Goal: Task Accomplishment & Management: Use online tool/utility

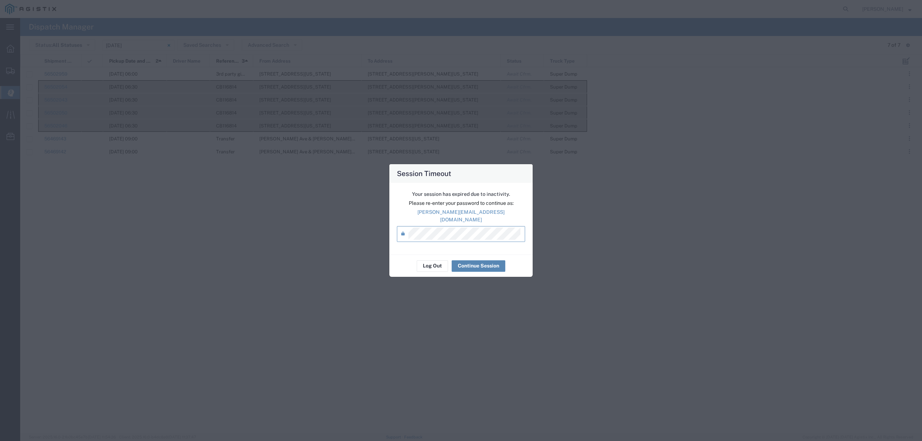
click at [476, 264] on button "Continue Session" at bounding box center [479, 266] width 54 height 12
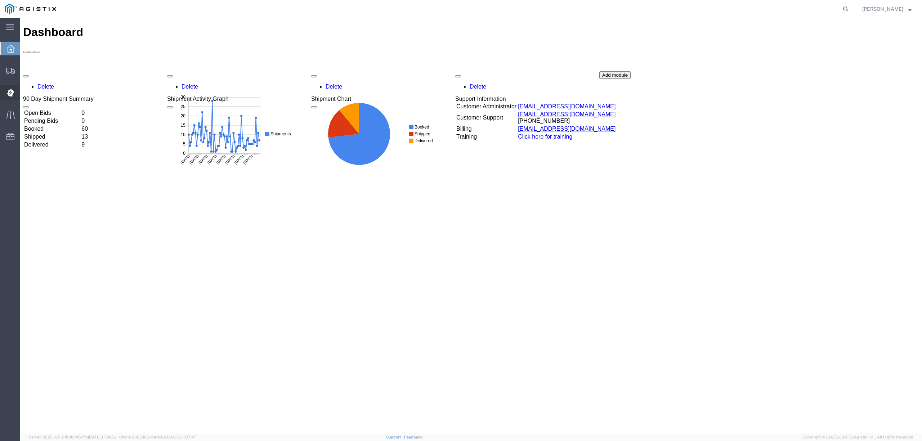
click at [25, 92] on span "Dispatch Manager" at bounding box center [22, 92] width 5 height 14
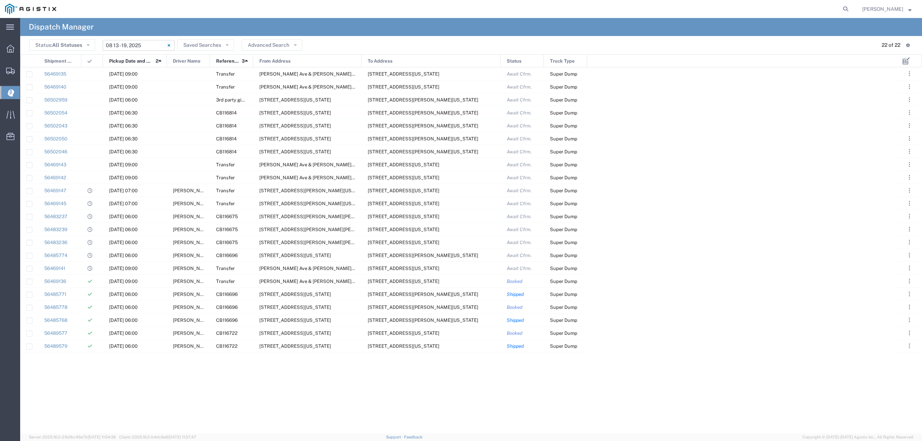
click at [139, 46] on input "08/13/2025 - 08/19/2025" at bounding box center [139, 45] width 72 height 11
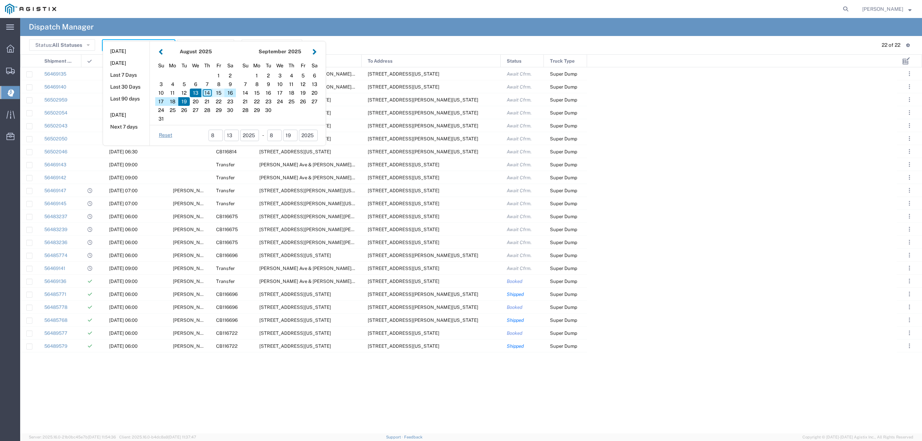
click at [218, 94] on div "15" at bounding box center [219, 93] width 12 height 9
type input "[DATE]"
type input "[DATE] - [DATE]"
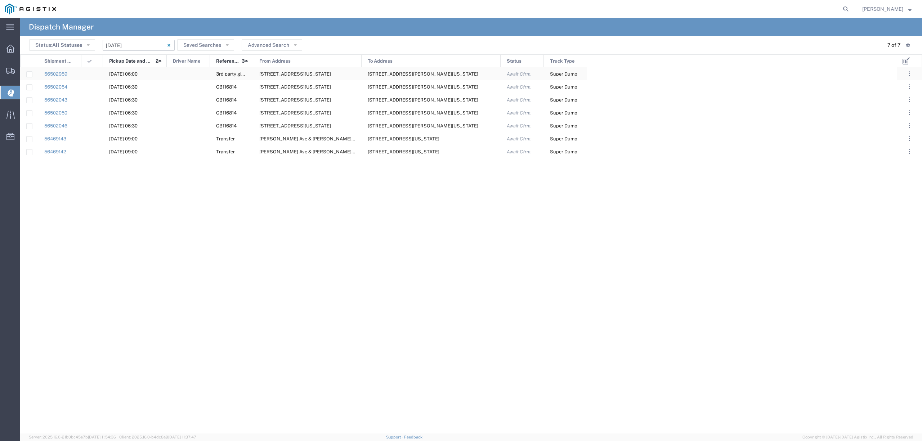
click at [172, 74] on div at bounding box center [188, 73] width 43 height 13
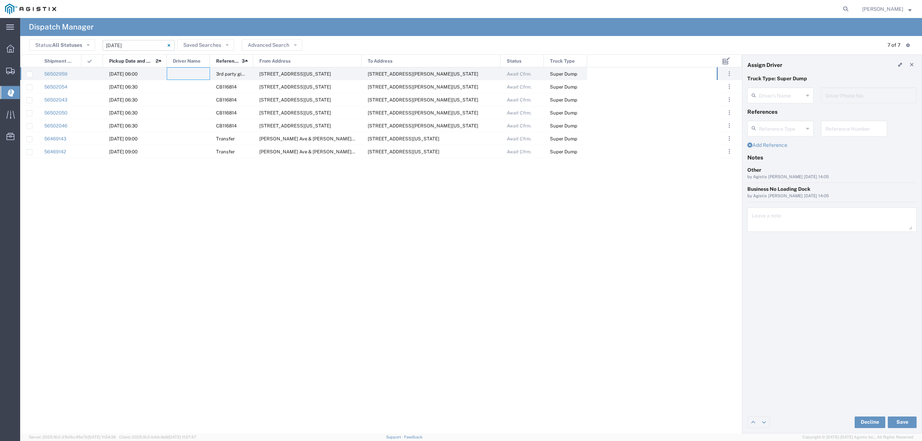
click at [691, 93] on agx-dispatcher-assign-widget "Driver's Name Driver Phone No." at bounding box center [832, 98] width 169 height 21
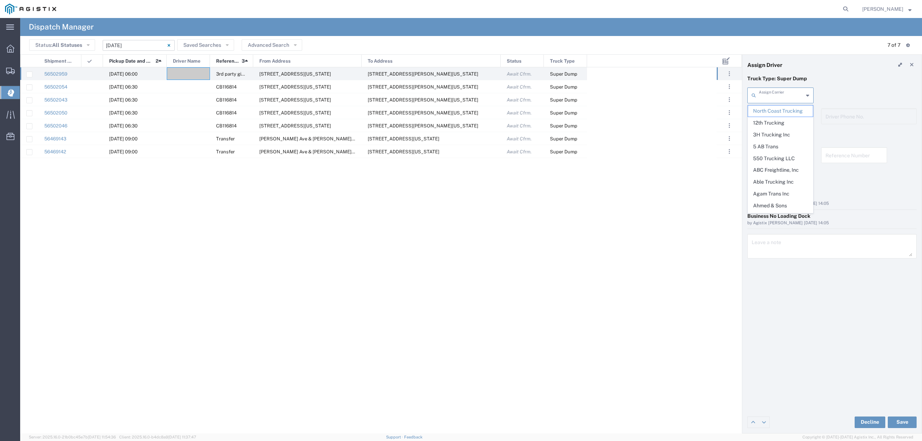
click at [691, 93] on input "text" at bounding box center [781, 95] width 45 height 13
click at [691, 108] on span "550 Trucking LLC" at bounding box center [780, 111] width 64 height 11
click at [691, 117] on input "text" at bounding box center [781, 116] width 45 height 13
click at [691, 331] on button "Save" at bounding box center [902, 423] width 29 height 12
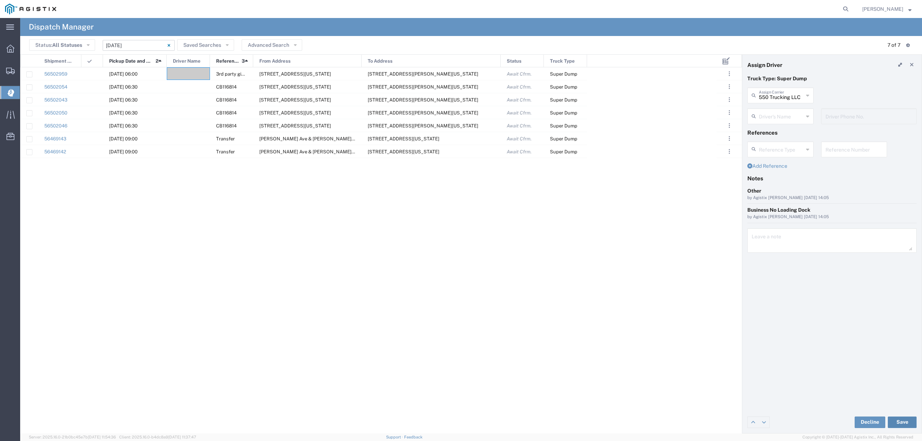
click at [691, 331] on button "Save" at bounding box center [902, 423] width 29 height 12
click at [190, 84] on div at bounding box center [188, 86] width 43 height 13
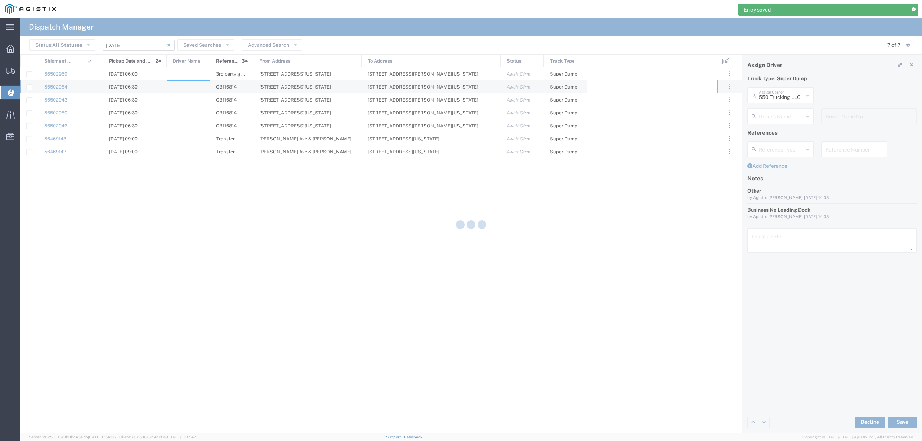
type input "North Coast Trucking"
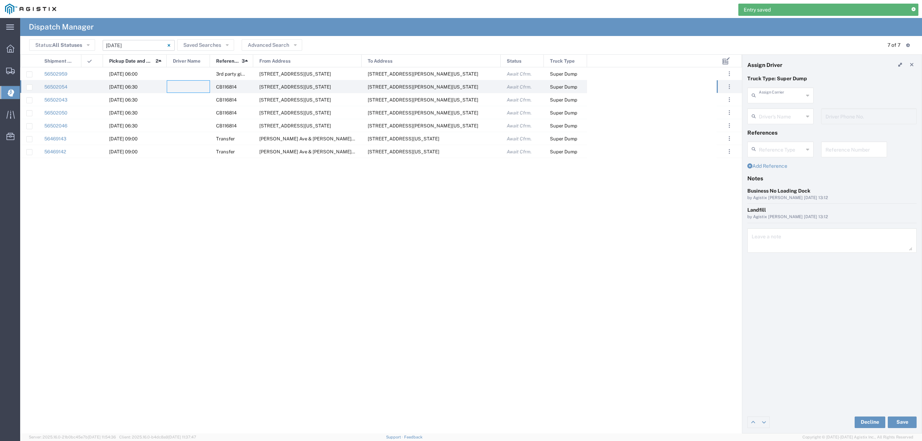
click at [691, 97] on input "text" at bounding box center [781, 95] width 45 height 13
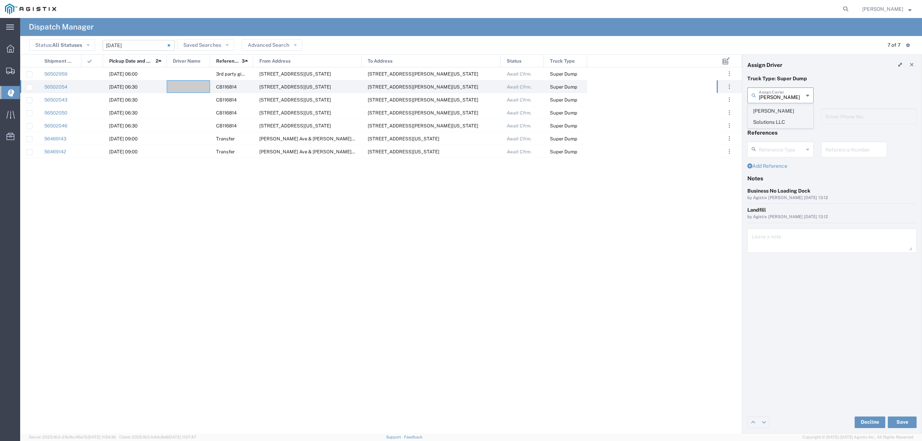
click at [691, 115] on span "[PERSON_NAME] Solutions LLC" at bounding box center [780, 117] width 64 height 22
type input "[PERSON_NAME] Solutions LLC"
click at [691, 115] on input "text" at bounding box center [781, 116] width 45 height 13
drag, startPoint x: 776, startPoint y: 170, endPoint x: 795, endPoint y: 201, distance: 36.1
click at [691, 169] on span "[PERSON_NAME]" at bounding box center [780, 167] width 64 height 11
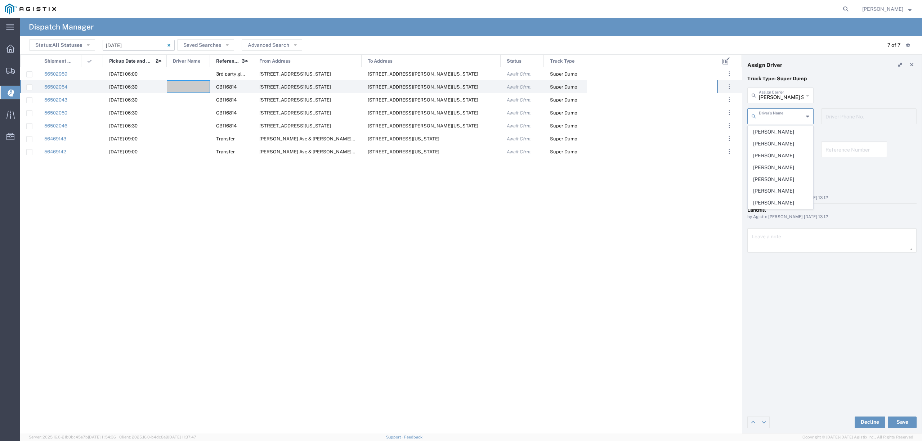
type input "[PERSON_NAME]"
type input "530-262-9331"
click at [691, 331] on button "Save" at bounding box center [902, 423] width 29 height 12
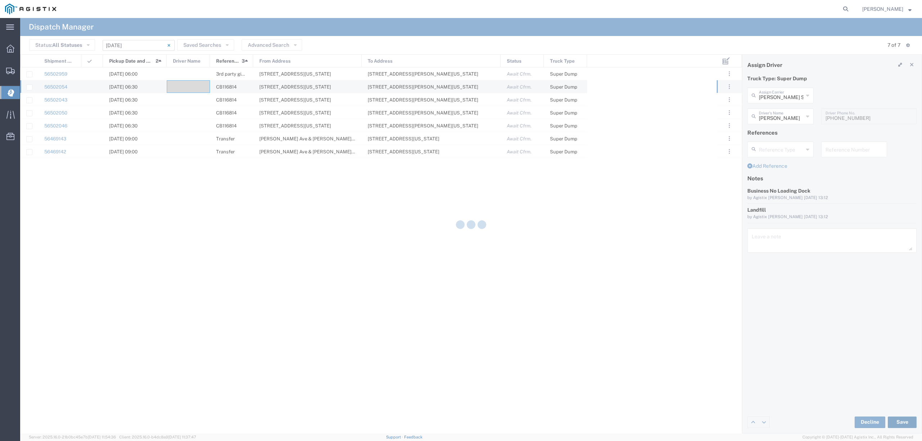
type input "[PERSON_NAME]"
type input "[PERSON_NAME] Solutions LLC"
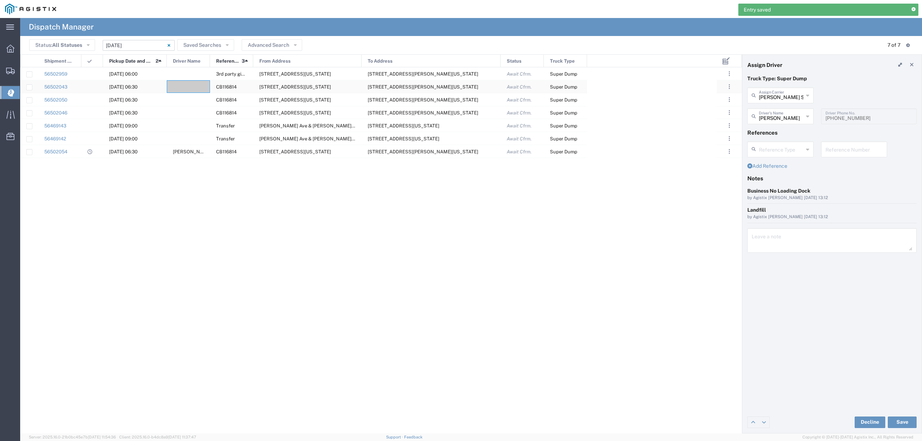
click at [187, 85] on div at bounding box center [188, 86] width 43 height 13
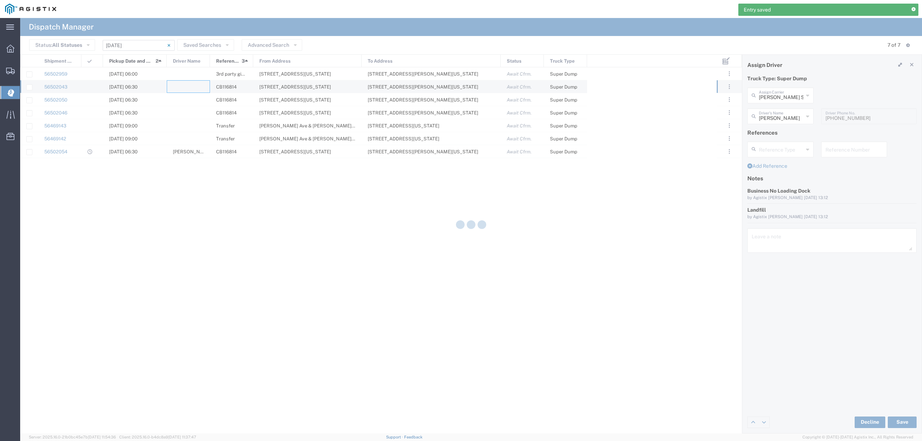
type input "North Coast Trucking"
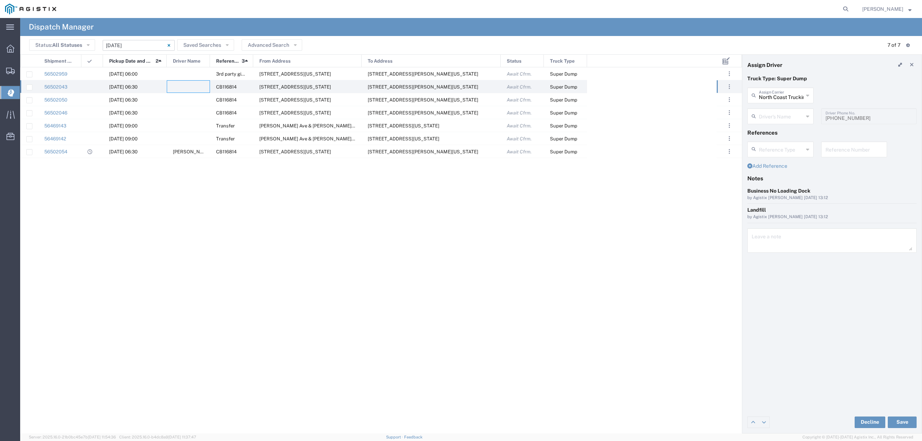
click at [691, 102] on div "North Coast Trucking Assign Carrier" at bounding box center [781, 96] width 66 height 16
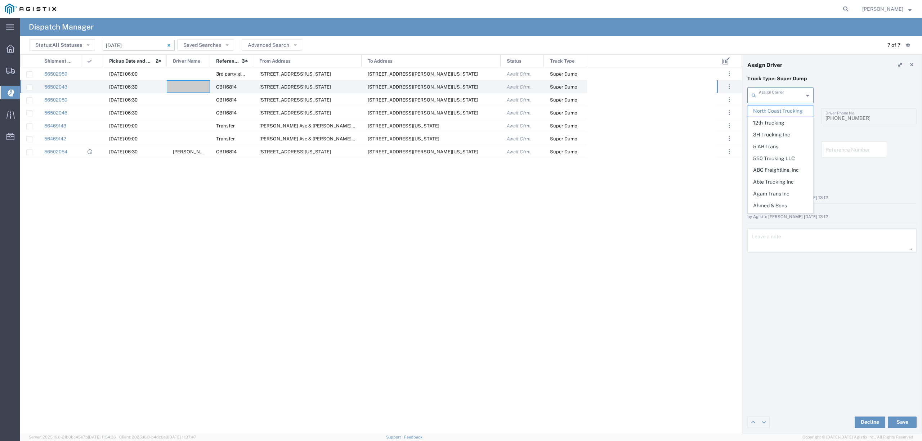
click at [691, 99] on input "text" at bounding box center [781, 95] width 45 height 13
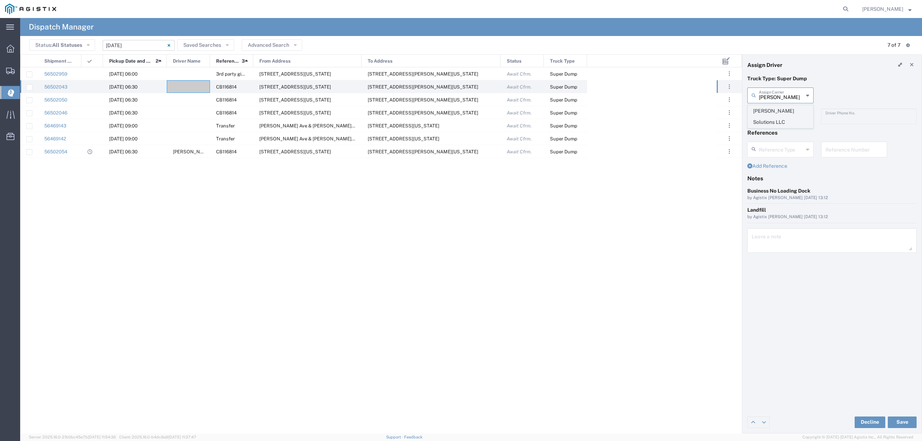
click at [691, 120] on span "[PERSON_NAME] Solutions LLC" at bounding box center [780, 117] width 64 height 22
type input "[PERSON_NAME] Solutions LLC"
click at [691, 116] on input "text" at bounding box center [781, 116] width 45 height 13
click at [691, 180] on span "[PERSON_NAME]" at bounding box center [780, 179] width 64 height 11
type input "[PERSON_NAME]"
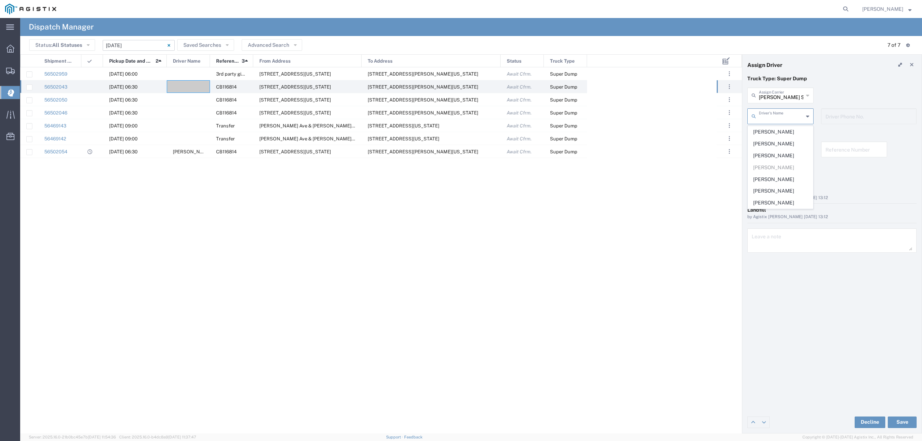
type input "530-933-1614"
click at [691, 331] on button "Save" at bounding box center [902, 423] width 29 height 12
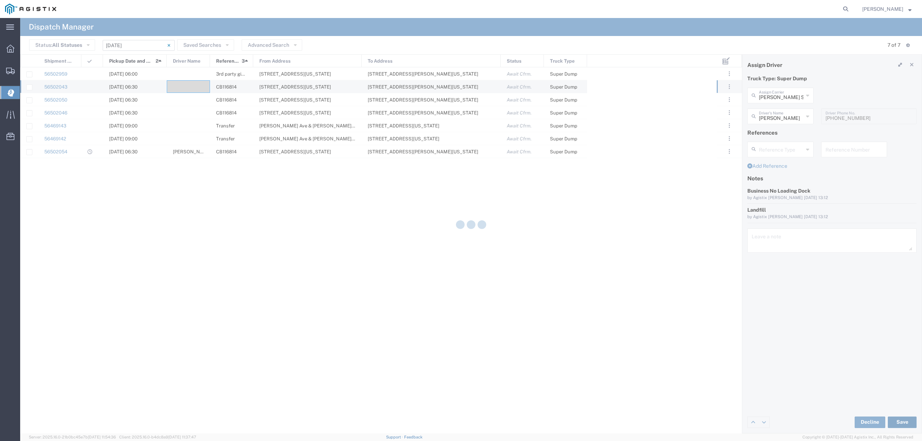
type input "[PERSON_NAME]"
type input "[PERSON_NAME] Solutions LLC"
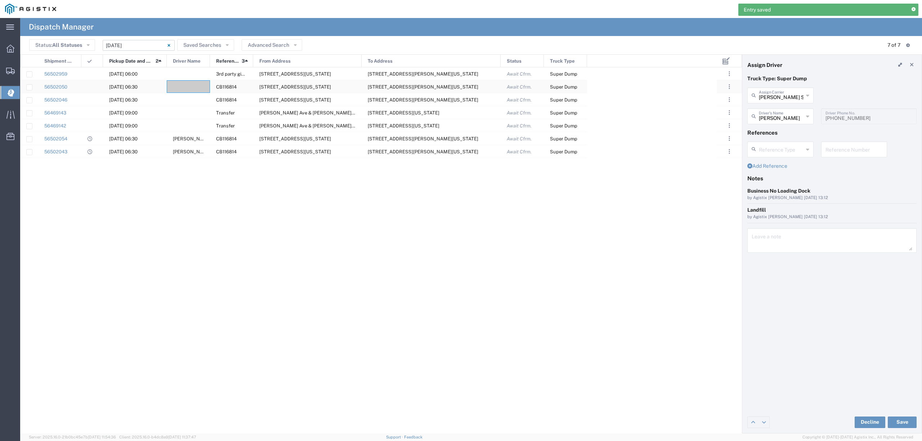
click at [191, 85] on div at bounding box center [188, 86] width 43 height 13
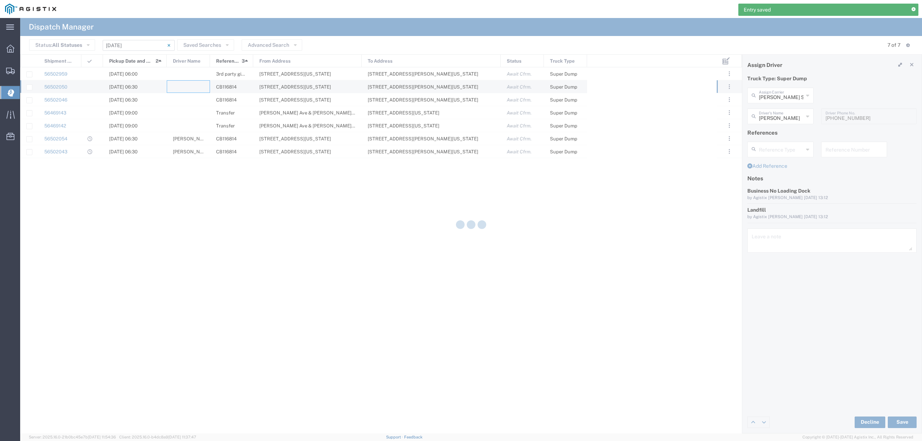
type input "North Coast Trucking"
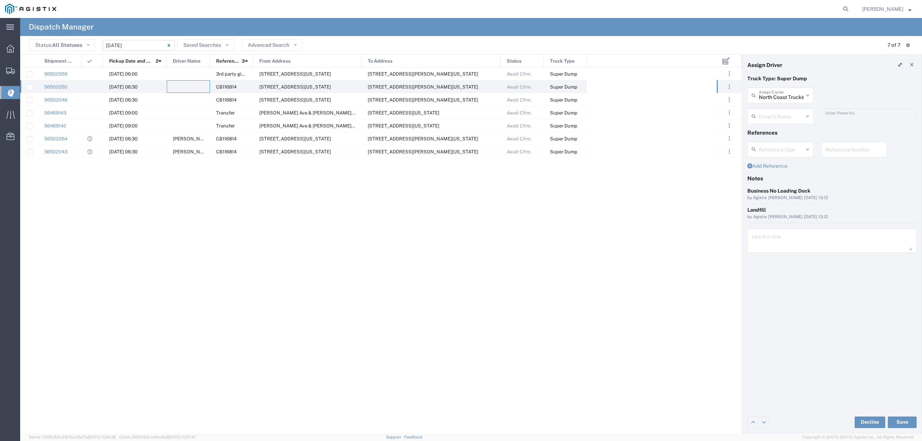
click at [691, 102] on div "North Coast Trucking Assign Carrier" at bounding box center [781, 96] width 66 height 16
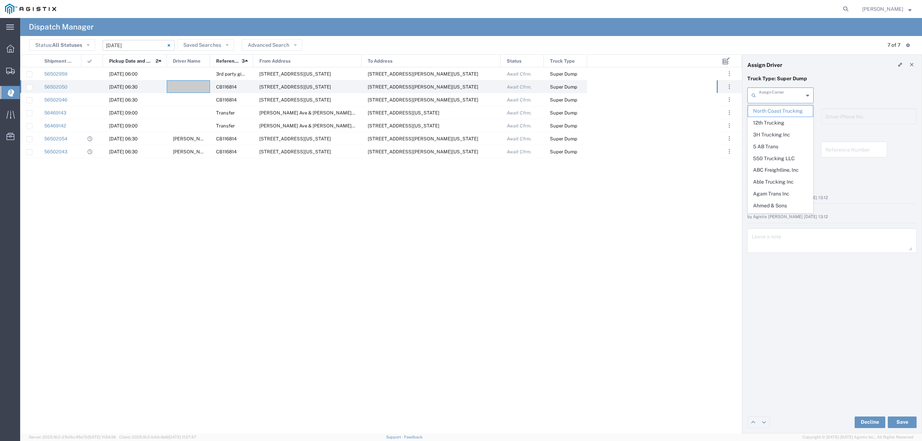
click at [691, 99] on input "text" at bounding box center [781, 95] width 45 height 13
click at [691, 110] on span "[PERSON_NAME] Trucking Inc" at bounding box center [780, 117] width 64 height 22
type input "[PERSON_NAME] Trucking Inc"
click at [691, 123] on div "Driver's Name" at bounding box center [781, 116] width 66 height 16
click at [691, 129] on span "[PERSON_NAME]" at bounding box center [780, 131] width 64 height 11
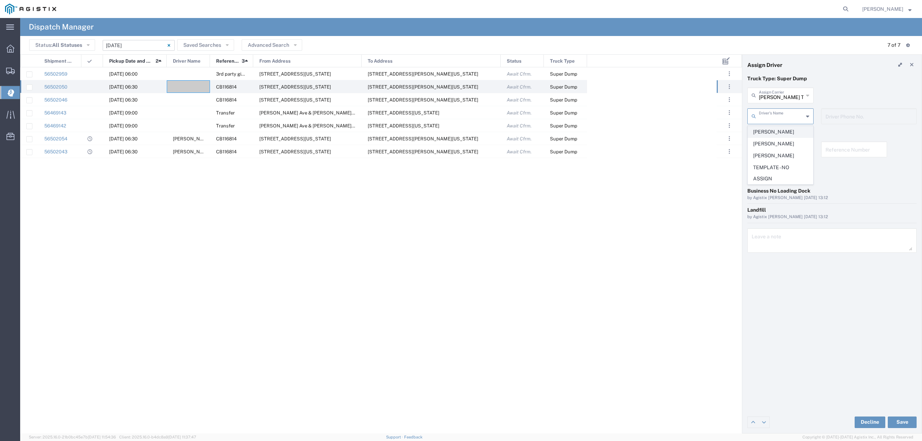
type input "[PERSON_NAME]"
type input "916-799-0287"
click at [691, 331] on button "Save" at bounding box center [902, 423] width 29 height 12
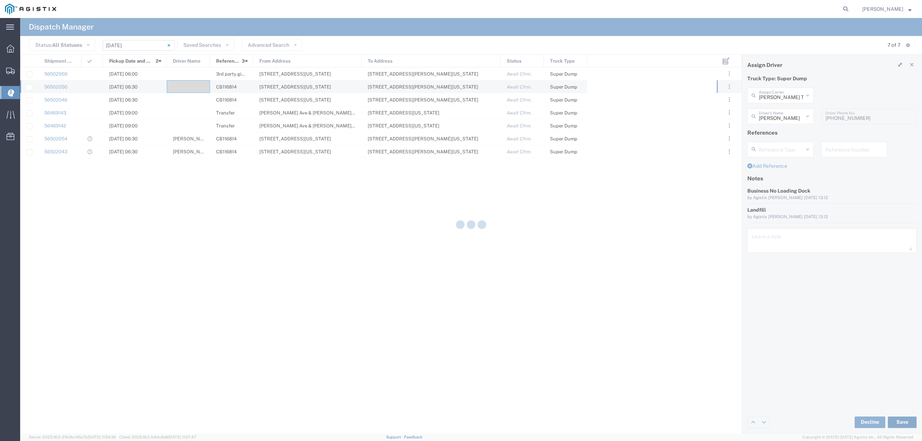
type input "[PERSON_NAME]"
type input "[PERSON_NAME] Trucking Inc"
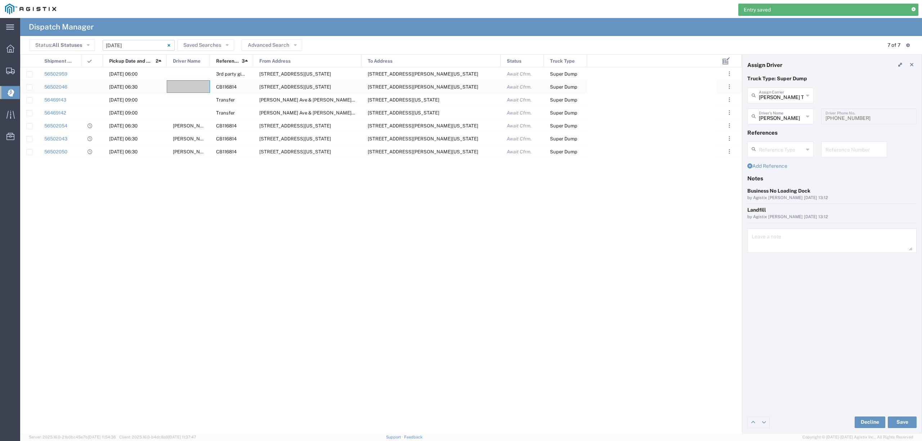
click at [187, 86] on div at bounding box center [188, 86] width 43 height 13
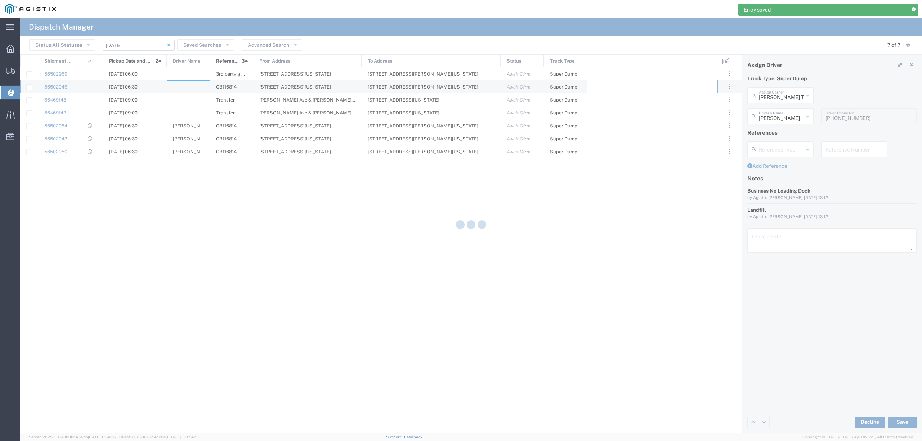
type input "North Coast Trucking"
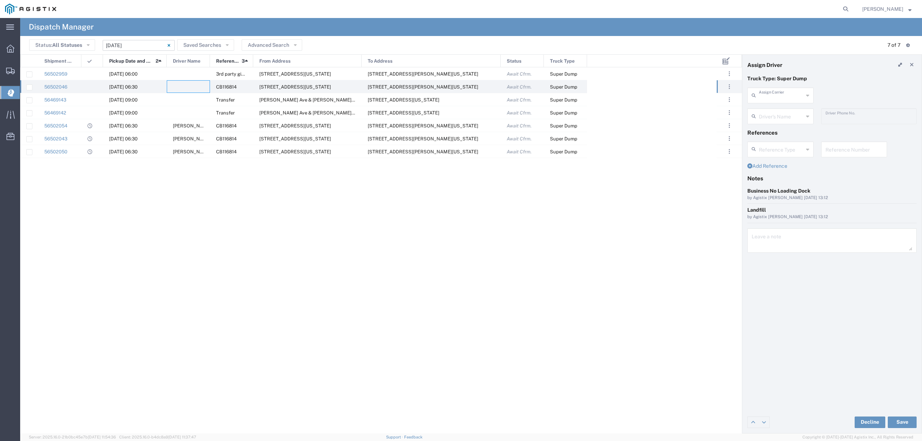
click at [691, 97] on input "text" at bounding box center [781, 95] width 45 height 13
click at [691, 108] on span "P&D Heavy Hauling" at bounding box center [780, 111] width 64 height 11
click at [691, 115] on input "text" at bounding box center [781, 116] width 45 height 13
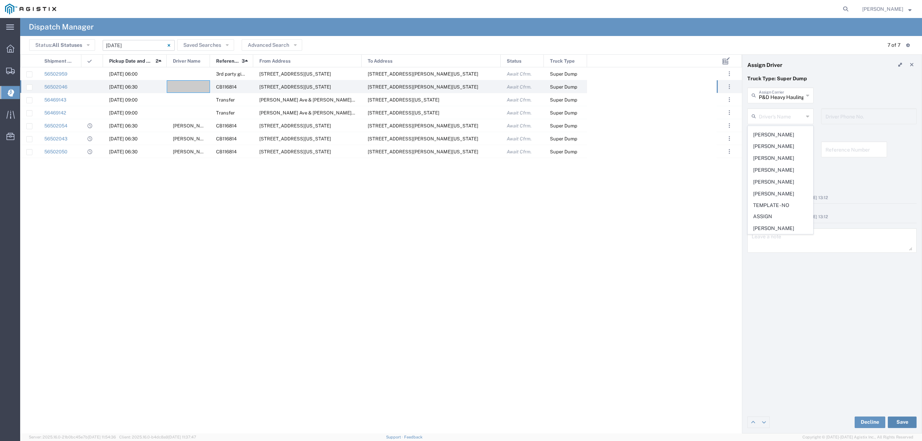
click at [691, 331] on button "Save" at bounding box center [902, 423] width 29 height 12
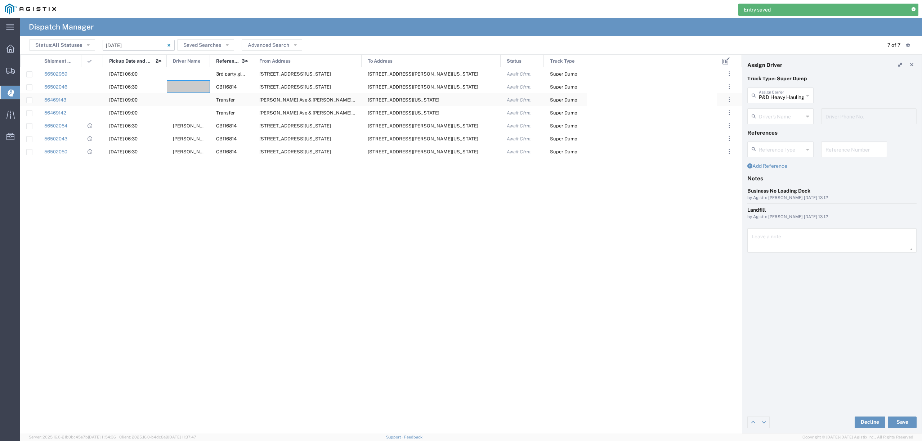
click at [181, 94] on div at bounding box center [188, 99] width 43 height 13
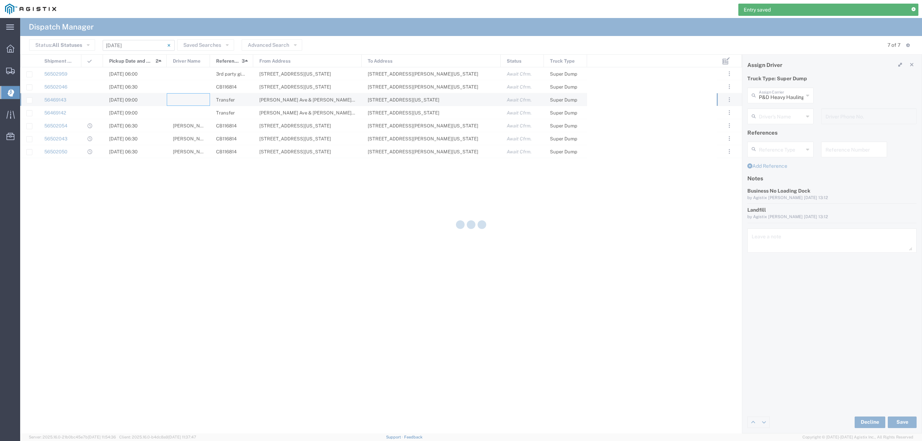
type input "North Coast Trucking"
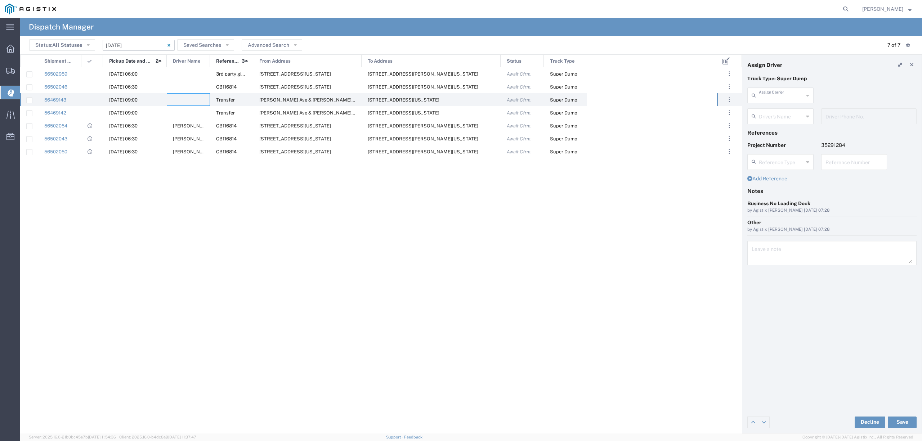
click at [691, 95] on input "text" at bounding box center [781, 95] width 45 height 13
click at [691, 110] on span "TC Trucklines Inc" at bounding box center [780, 111] width 64 height 11
type input "TC Trucklines Inc"
click at [691, 114] on input "text" at bounding box center [781, 116] width 45 height 13
click at [691, 132] on span "[PERSON_NAME]" at bounding box center [780, 131] width 64 height 11
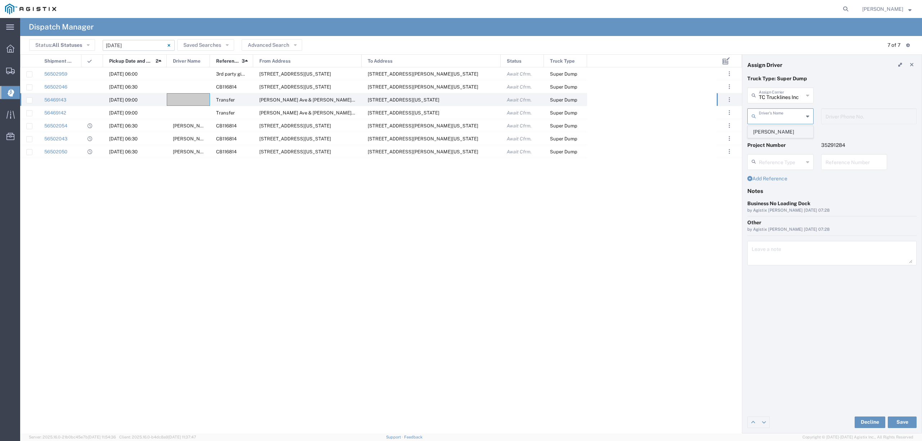
type input "[PERSON_NAME]"
type input "5593756728"
click at [691, 331] on button "Save" at bounding box center [902, 423] width 29 height 12
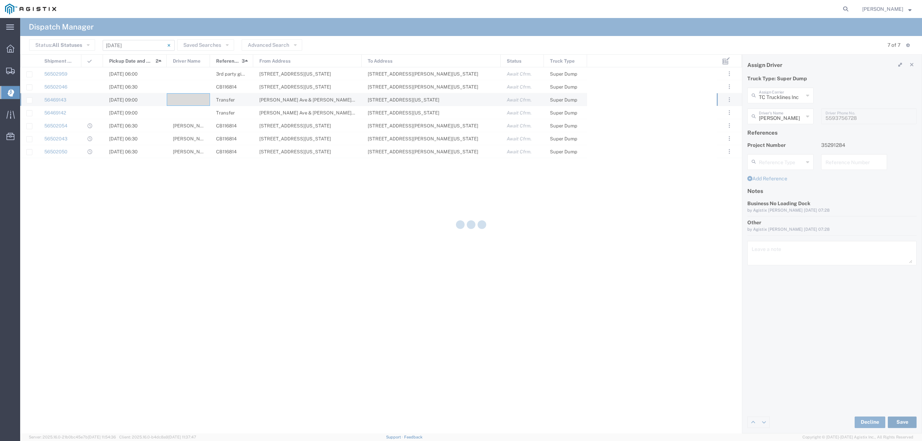
type input "[PERSON_NAME]"
type input "TC Trucklines Inc"
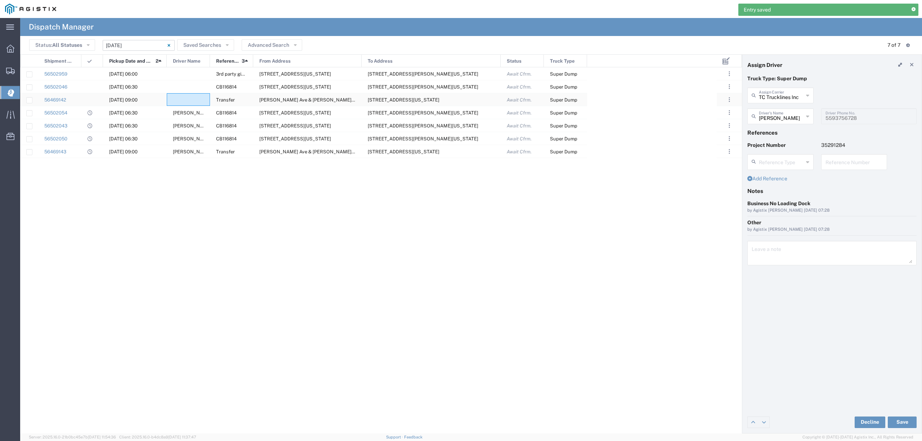
click at [178, 97] on div at bounding box center [188, 99] width 43 height 13
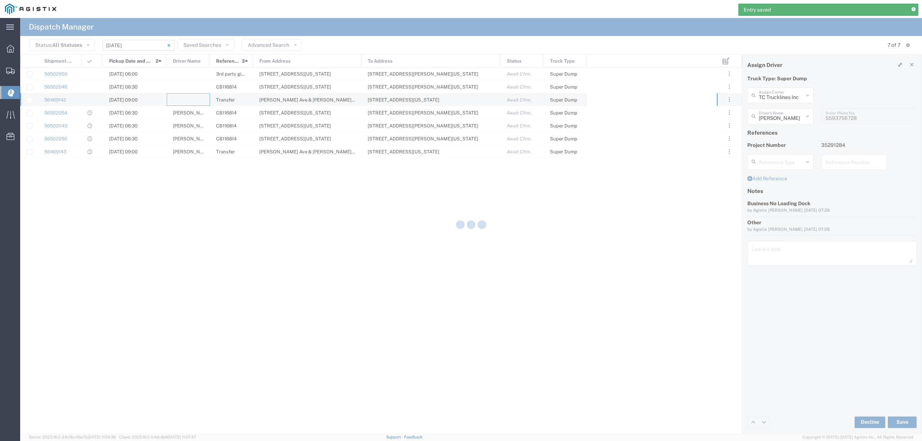
type input "North Coast Trucking"
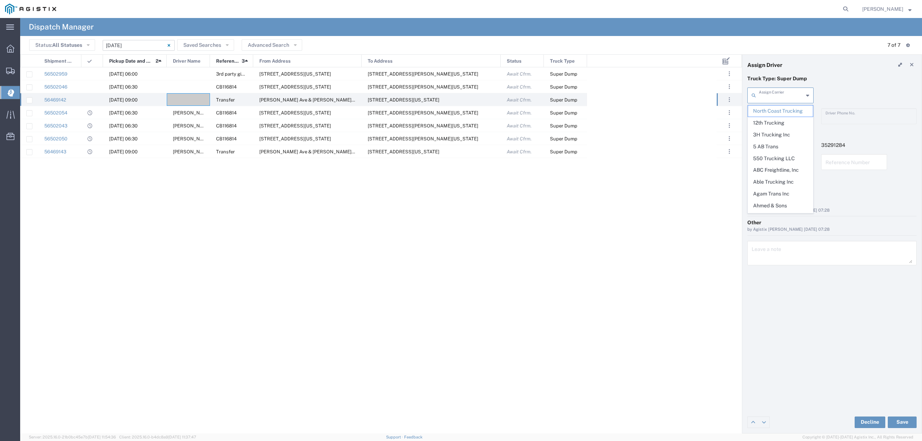
click at [691, 97] on input "text" at bounding box center [781, 95] width 45 height 13
click at [691, 113] on span "Trebol Trucking LLC" at bounding box center [780, 111] width 64 height 11
type input "Trebol Trucking LLC"
click at [691, 115] on input "text" at bounding box center [781, 116] width 45 height 13
click at [691, 133] on span "[PERSON_NAME]" at bounding box center [780, 131] width 64 height 11
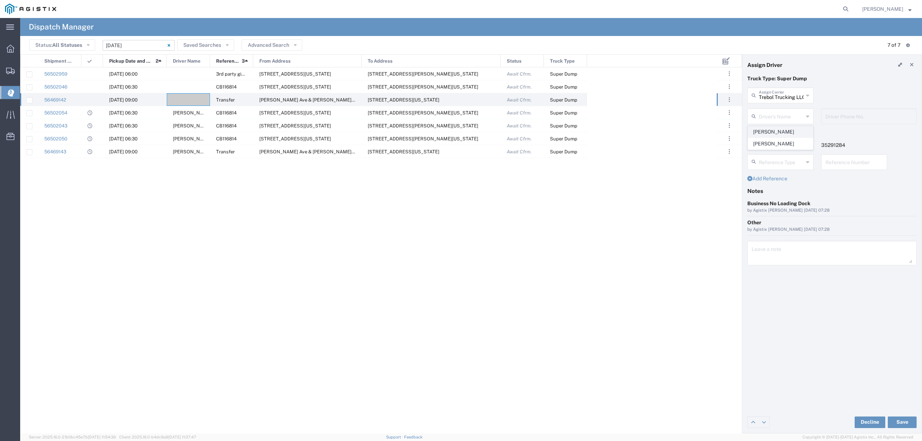
type input "[PERSON_NAME]"
type input "[PHONE_NUMBER]"
click at [691, 331] on button "Save" at bounding box center [902, 423] width 29 height 12
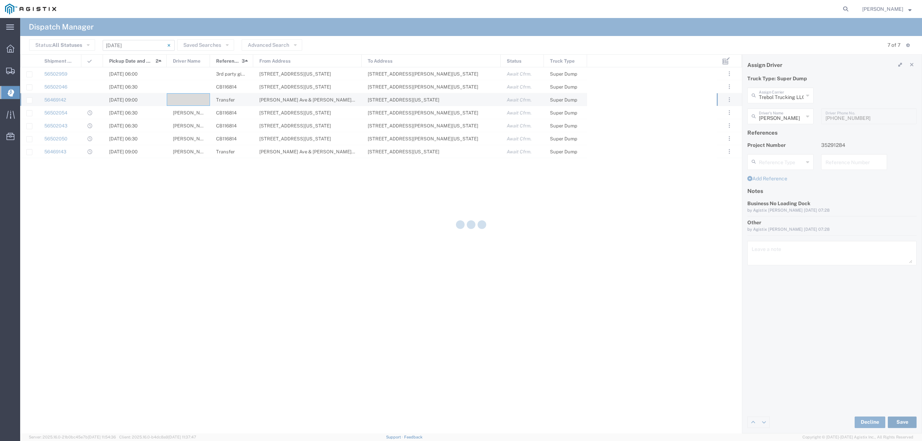
type input "[PERSON_NAME]"
type input "Trebol Trucking LLC"
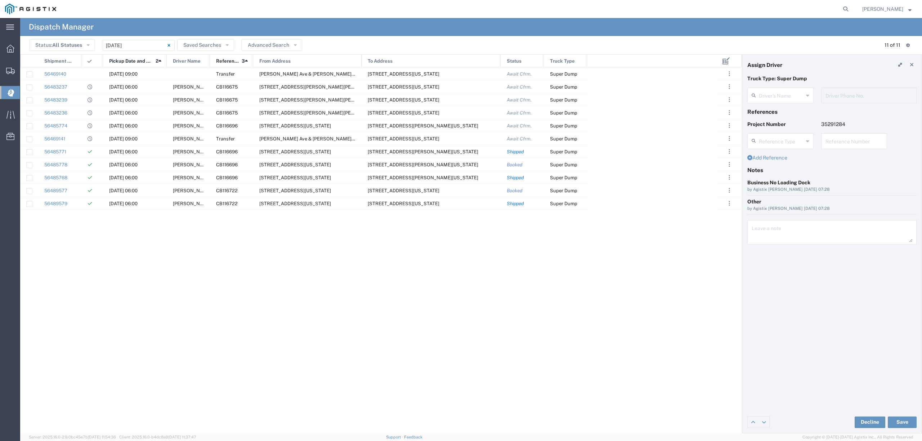
type input "[PERSON_NAME]"
type input "[PHONE_NUMBER]"
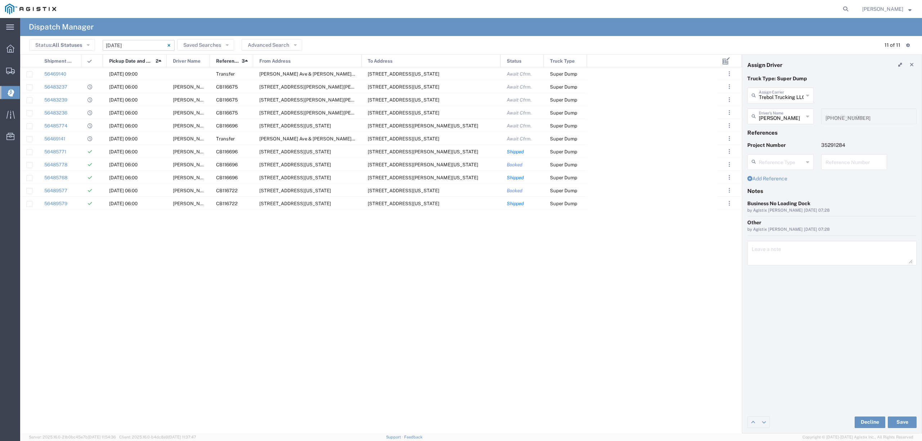
click at [114, 46] on input "[DATE] - [DATE]" at bounding box center [139, 45] width 72 height 11
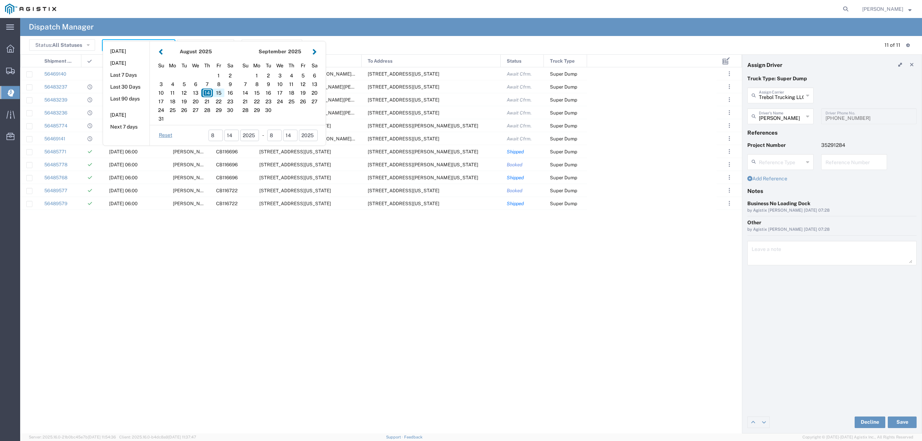
click at [219, 94] on div "15" at bounding box center [219, 93] width 12 height 9
type input "[DATE]"
type input "[DATE] - [DATE]"
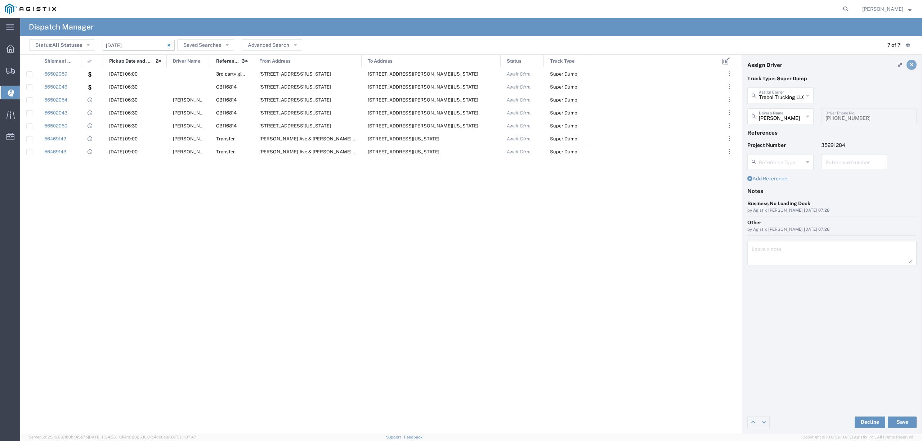
click at [913, 64] on icon at bounding box center [912, 64] width 4 height 5
